Goal: Entertainment & Leisure: Consume media (video, audio)

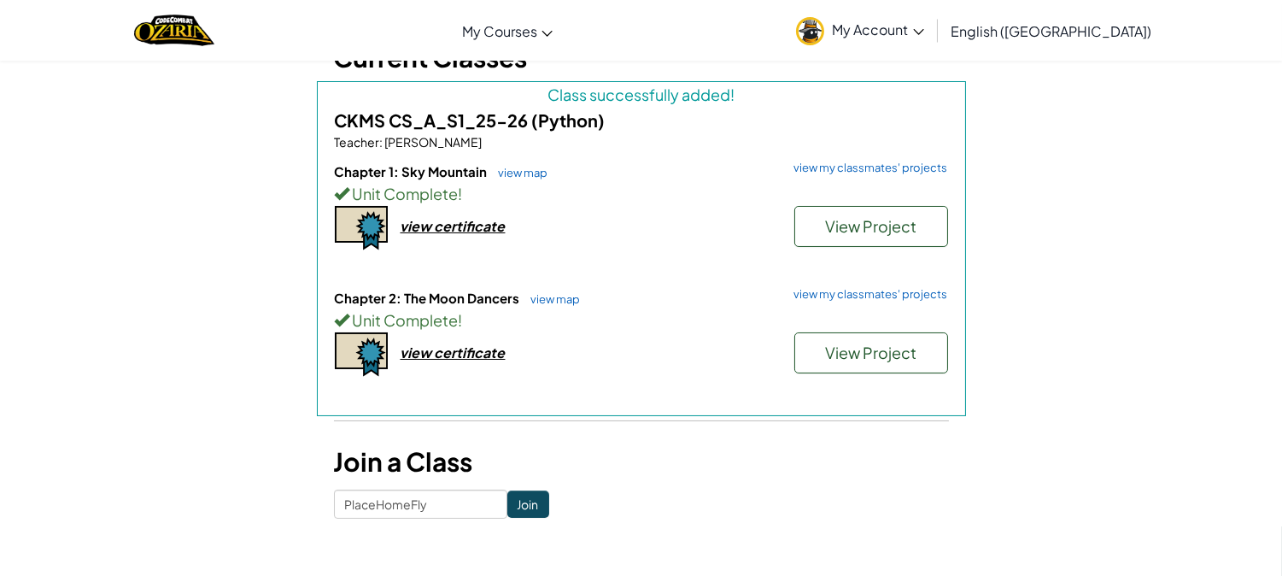
scroll to position [139, 0]
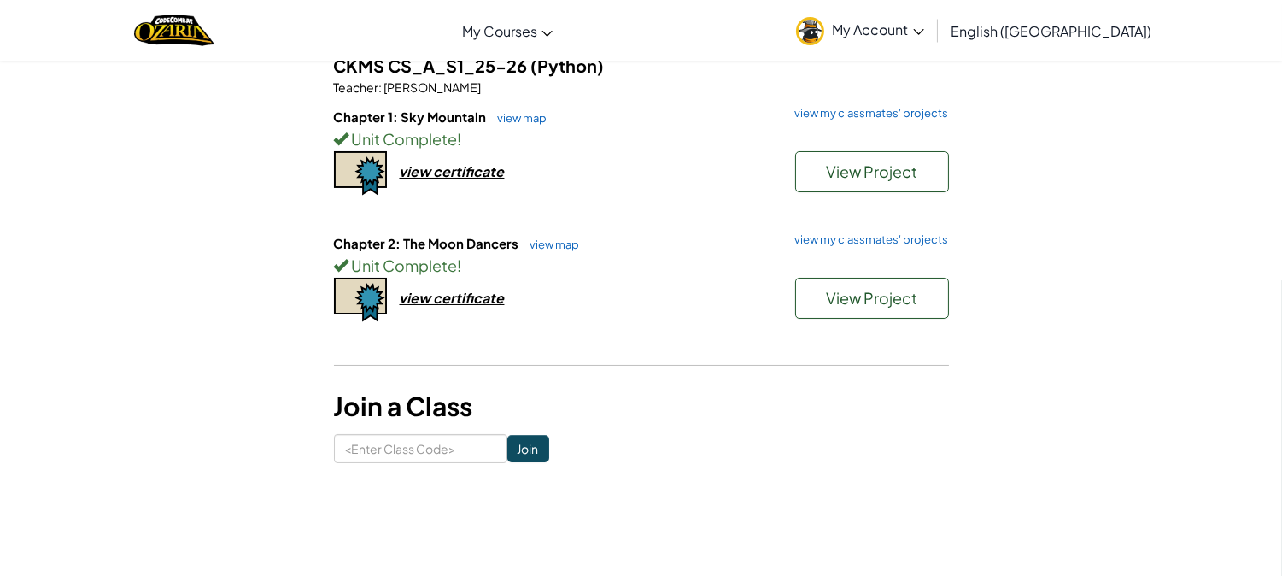
scroll to position [120, 0]
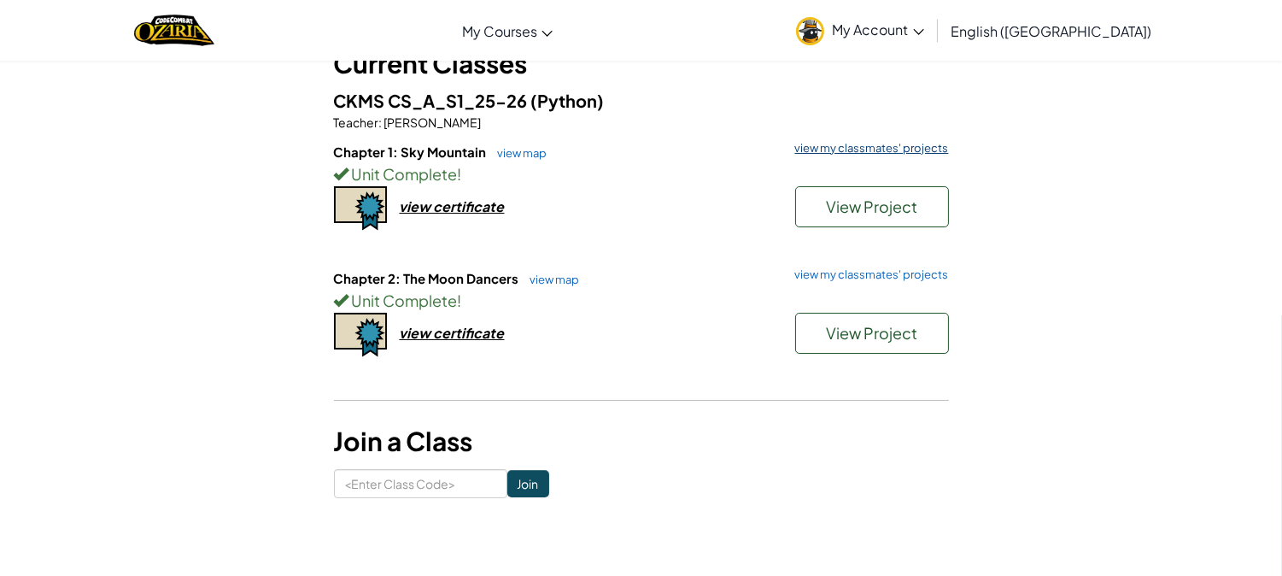
click at [872, 149] on link "view my classmates' projects" at bounding box center [868, 148] width 162 height 11
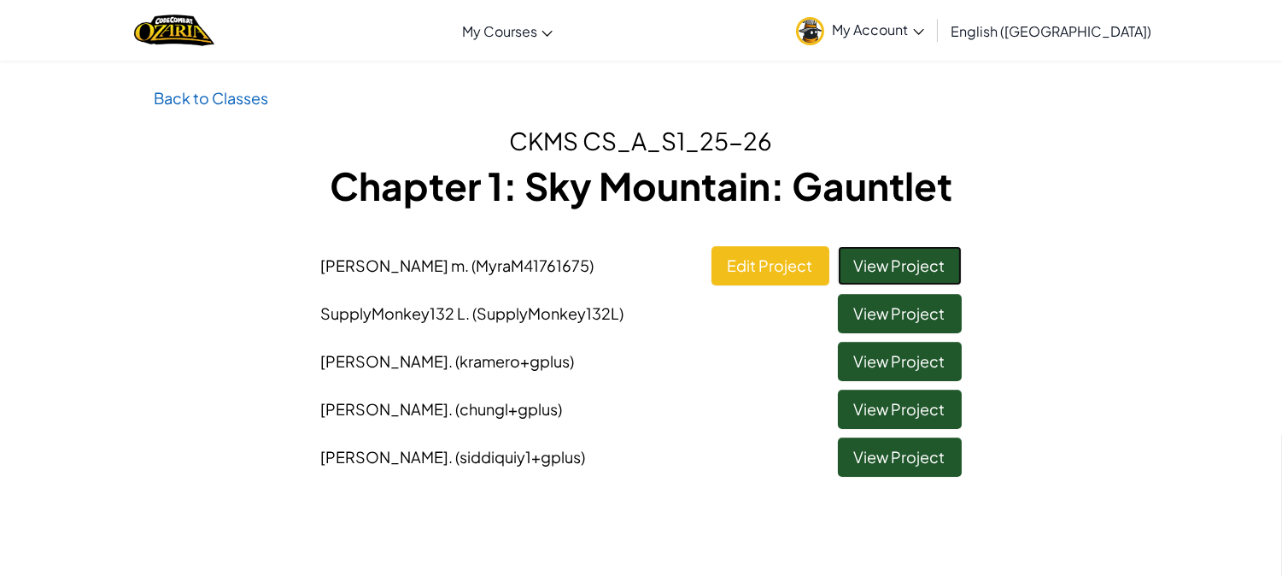
click at [869, 261] on link "View Project" at bounding box center [900, 265] width 124 height 39
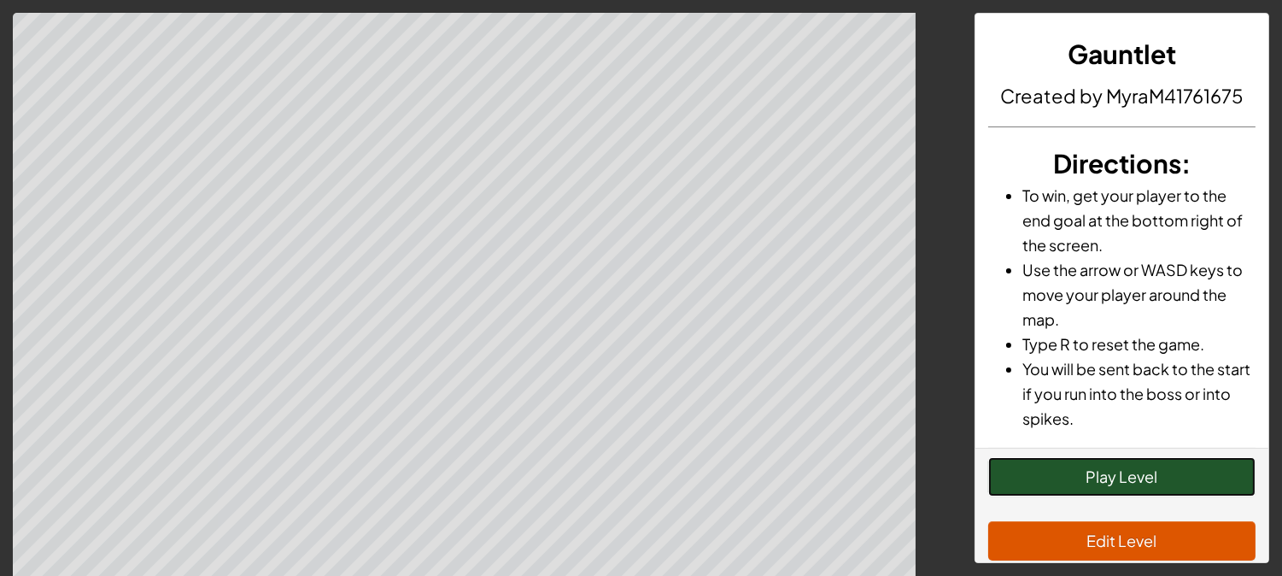
click at [1204, 477] on button "Play Level" at bounding box center [1121, 476] width 267 height 39
